Goal: Entertainment & Leisure: Consume media (video, audio)

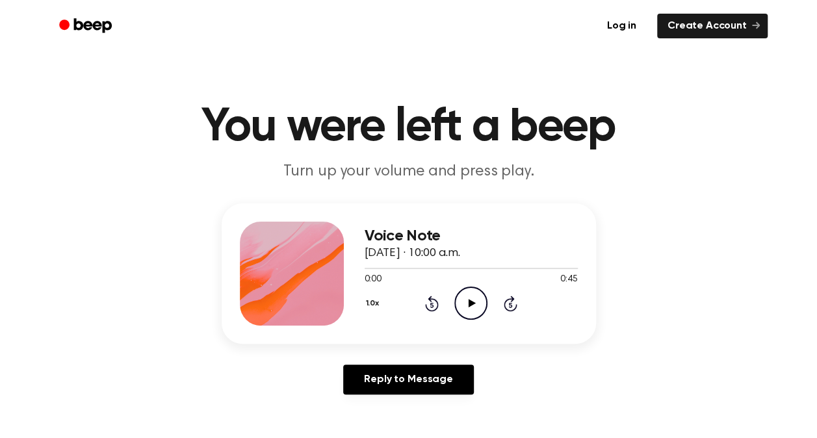
click at [474, 309] on icon "Play Audio" at bounding box center [470, 303] width 33 height 33
click at [472, 290] on icon "Play Audio" at bounding box center [470, 303] width 33 height 33
click at [465, 303] on icon "Play Audio" at bounding box center [470, 303] width 33 height 33
click at [465, 300] on icon "Play Audio" at bounding box center [470, 303] width 33 height 33
click at [485, 302] on icon "Play Audio" at bounding box center [470, 303] width 33 height 33
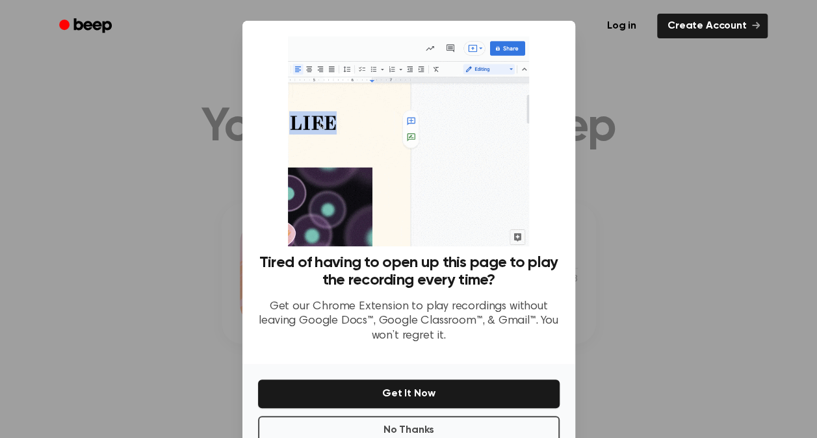
click at [656, 94] on div at bounding box center [408, 219] width 817 height 438
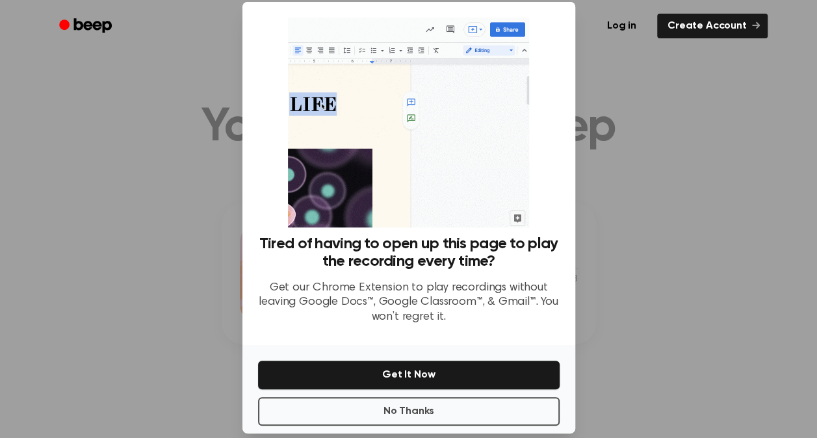
scroll to position [35, 0]
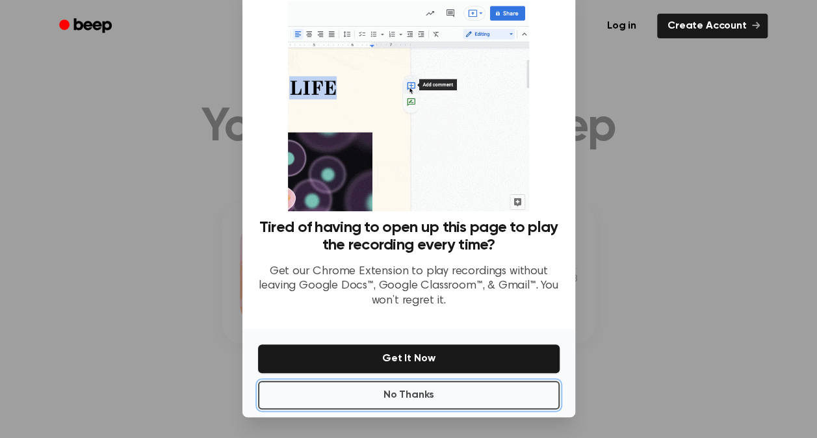
click at [441, 391] on button "No Thanks" at bounding box center [409, 395] width 302 height 29
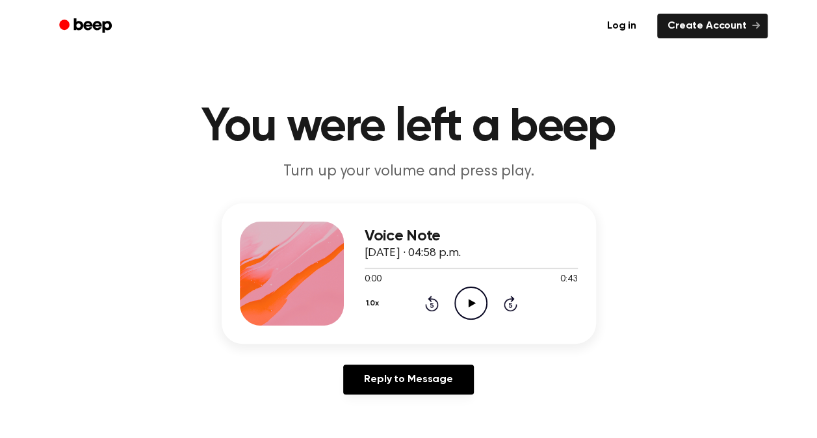
click at [469, 303] on icon at bounding box center [472, 303] width 7 height 8
click at [471, 301] on icon at bounding box center [472, 303] width 7 height 8
click at [453, 290] on div "1.0x Rewind 5 seconds Play Audio Skip 5 seconds" at bounding box center [471, 303] width 213 height 33
click at [459, 296] on icon "Play Audio" at bounding box center [470, 303] width 33 height 33
click at [463, 297] on icon "Play Audio" at bounding box center [470, 303] width 33 height 33
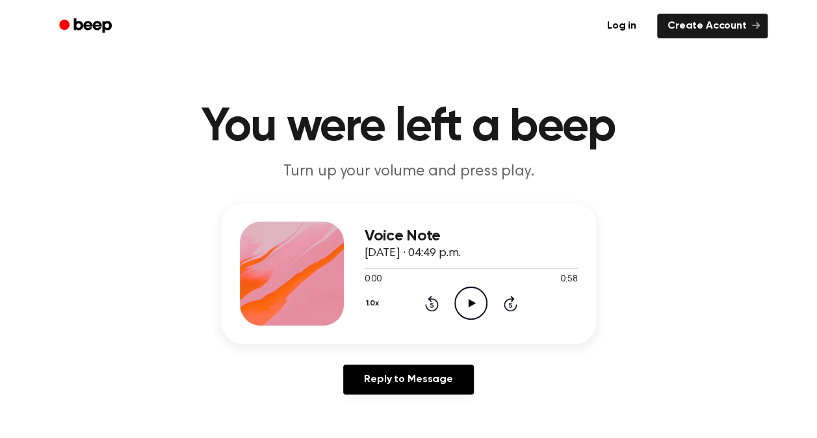
click at [469, 303] on icon at bounding box center [472, 303] width 7 height 8
click at [474, 300] on icon "Play Audio" at bounding box center [470, 303] width 33 height 33
click at [474, 303] on icon at bounding box center [472, 303] width 7 height 8
